Goal: Use online tool/utility: Utilize a website feature to perform a specific function

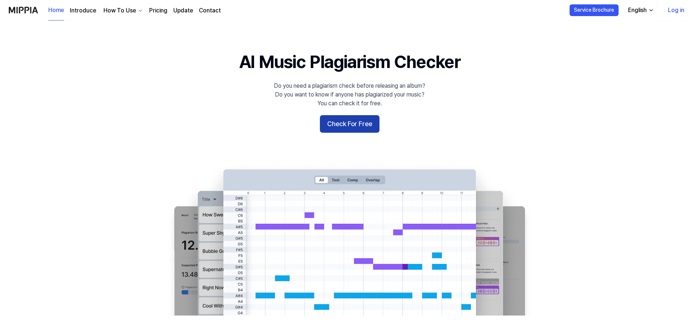
click at [349, 129] on button "Check For Free" at bounding box center [350, 124] width 60 height 18
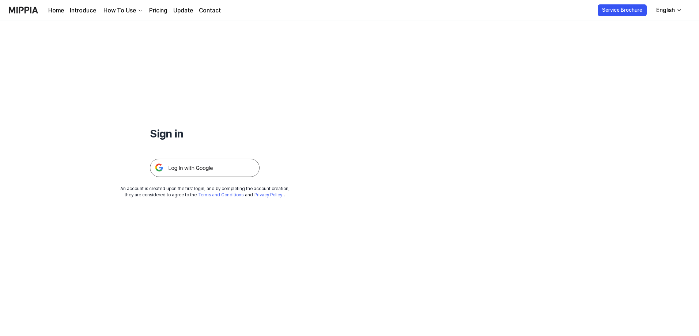
click at [188, 167] on img at bounding box center [205, 168] width 110 height 18
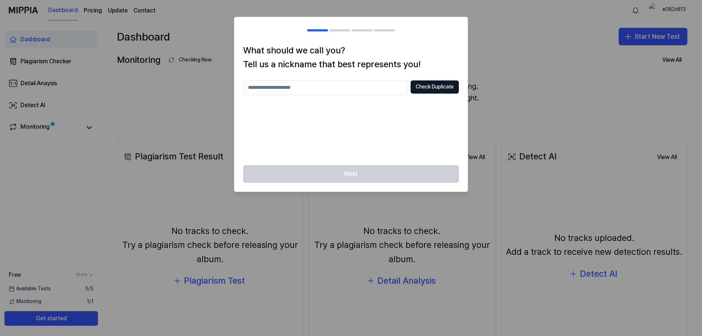
click at [300, 86] on input "text" at bounding box center [325, 87] width 164 height 15
type input "*****"
click at [434, 91] on button "Check Duplicate" at bounding box center [434, 86] width 48 height 13
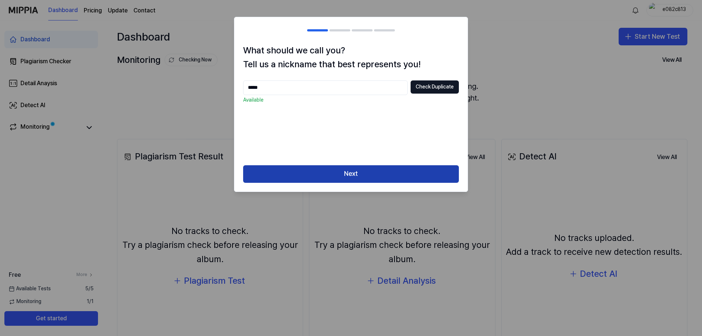
click at [344, 175] on button "Next" at bounding box center [351, 174] width 216 height 18
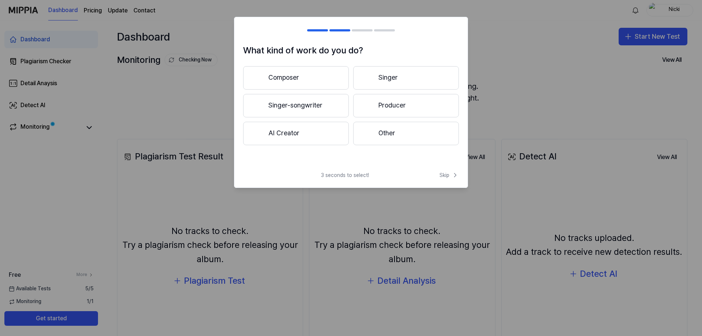
click at [391, 133] on button "Other" at bounding box center [406, 133] width 106 height 23
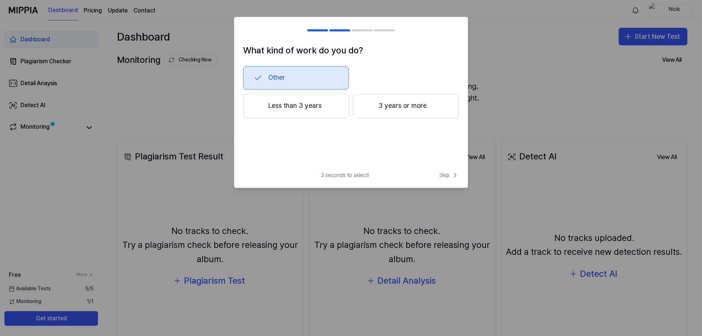
click at [291, 109] on button "Less than 3 years" at bounding box center [296, 106] width 106 height 24
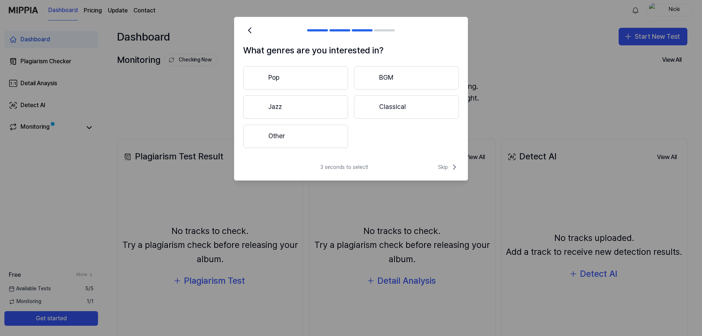
click at [291, 138] on button "Other" at bounding box center [295, 136] width 105 height 23
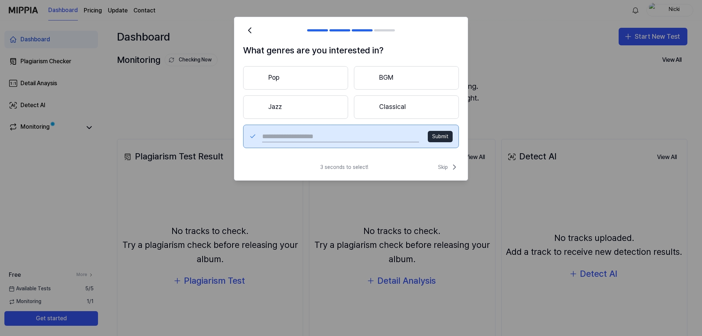
click at [361, 130] on div "Submit" at bounding box center [351, 136] width 216 height 23
click at [342, 136] on input "text" at bounding box center [340, 136] width 157 height 12
type input "********"
click at [448, 133] on button "Submit" at bounding box center [440, 137] width 25 height 12
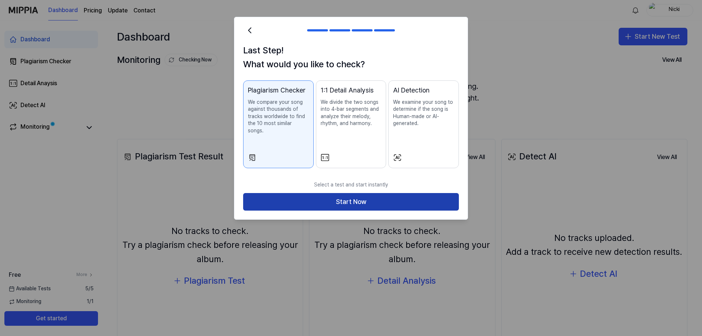
click at [340, 196] on button "Start Now" at bounding box center [351, 202] width 216 height 18
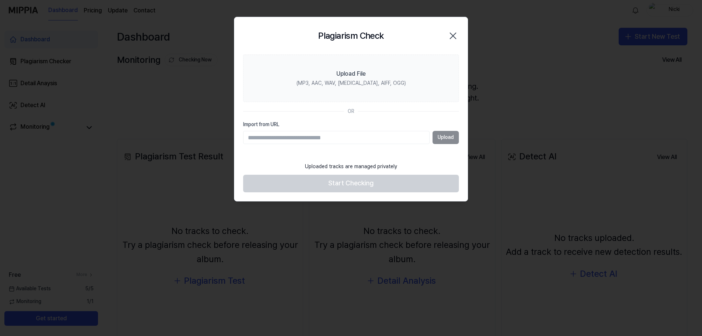
click at [462, 37] on div "Plagiarism Check Close" at bounding box center [350, 35] width 233 height 37
click at [449, 34] on icon "button" at bounding box center [453, 36] width 12 height 12
